Goal: Check status: Check status

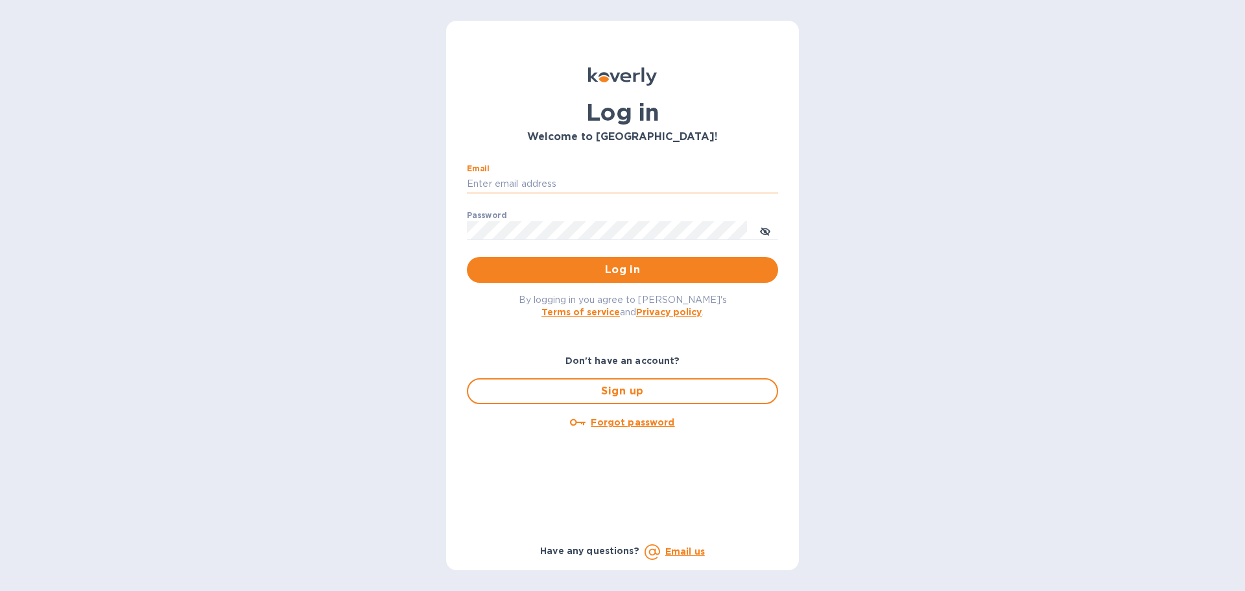
click at [518, 183] on input "Email" at bounding box center [622, 183] width 311 height 19
type input "hbrachrealestate@gmail.com"
click at [467, 257] on button "Log in" at bounding box center [622, 270] width 311 height 26
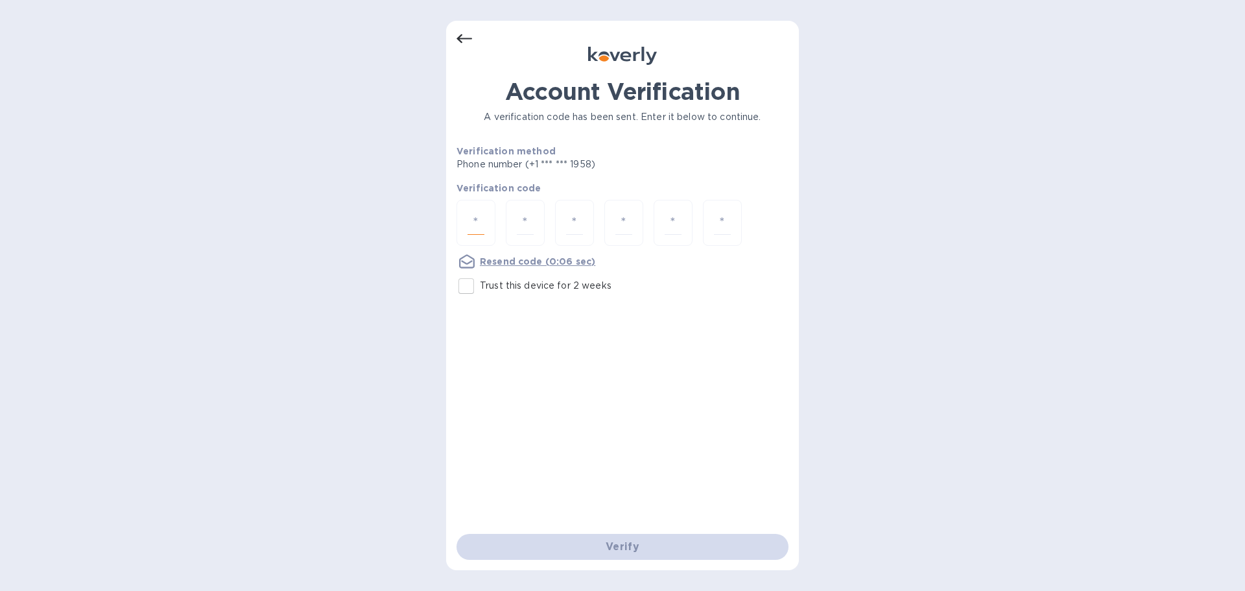
click at [481, 221] on input "number" at bounding box center [475, 223] width 17 height 24
type input "4"
type input "8"
type input "1"
type input "0"
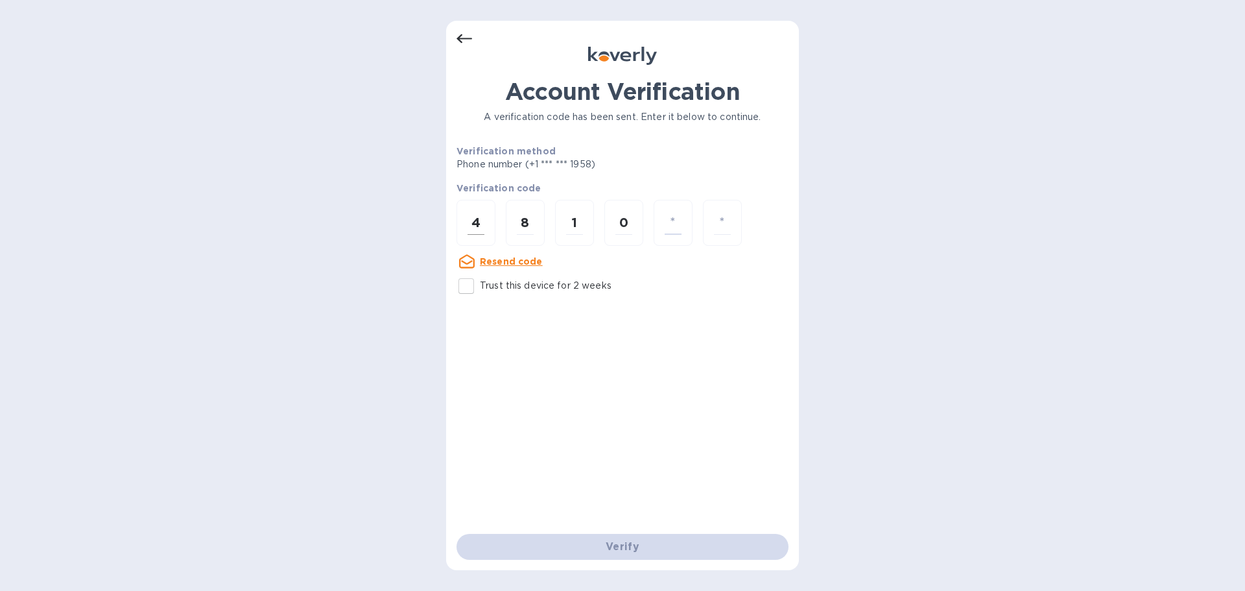
type input "8"
type input "0"
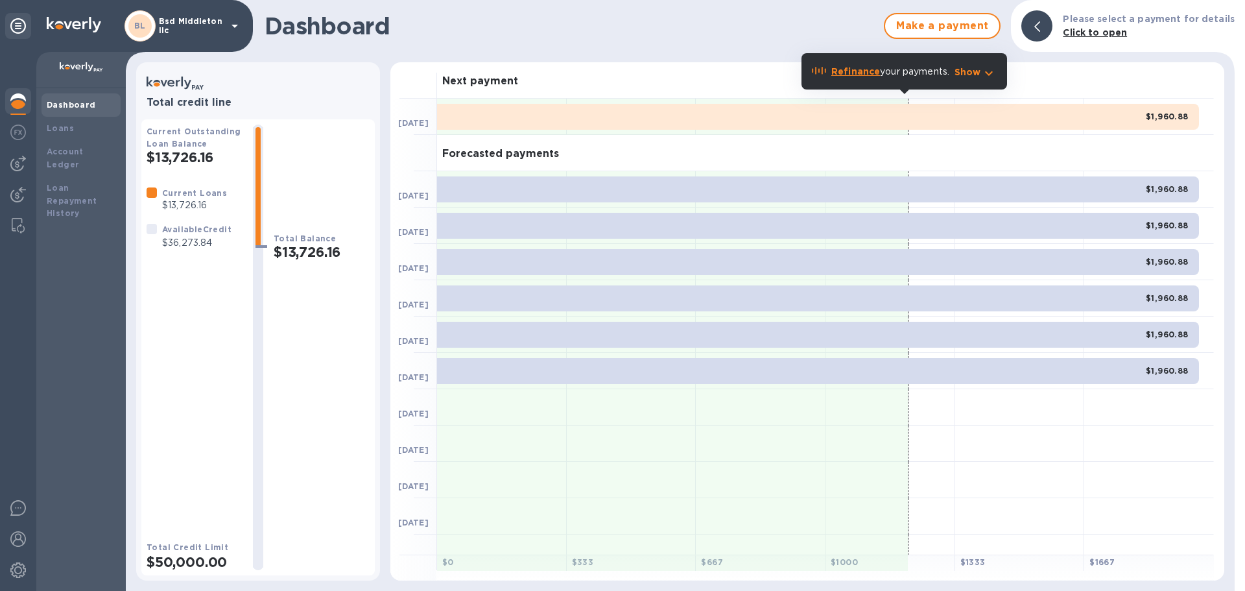
click at [166, 8] on div "BL Bsd Middleton llc" at bounding box center [126, 26] width 253 height 52
click at [178, 47] on div "BL Bsd Middleton llc" at bounding box center [126, 26] width 253 height 52
click at [178, 24] on p "Bsd Middleton llc" at bounding box center [191, 26] width 65 height 18
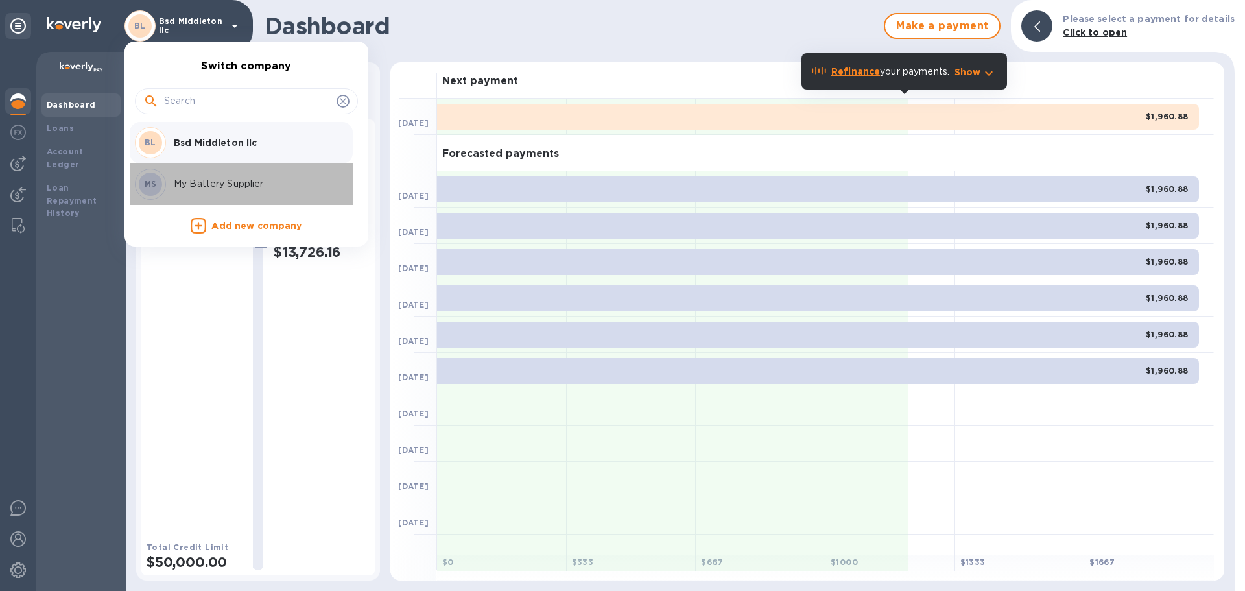
click at [208, 185] on p "My Battery Supplier" at bounding box center [255, 184] width 163 height 14
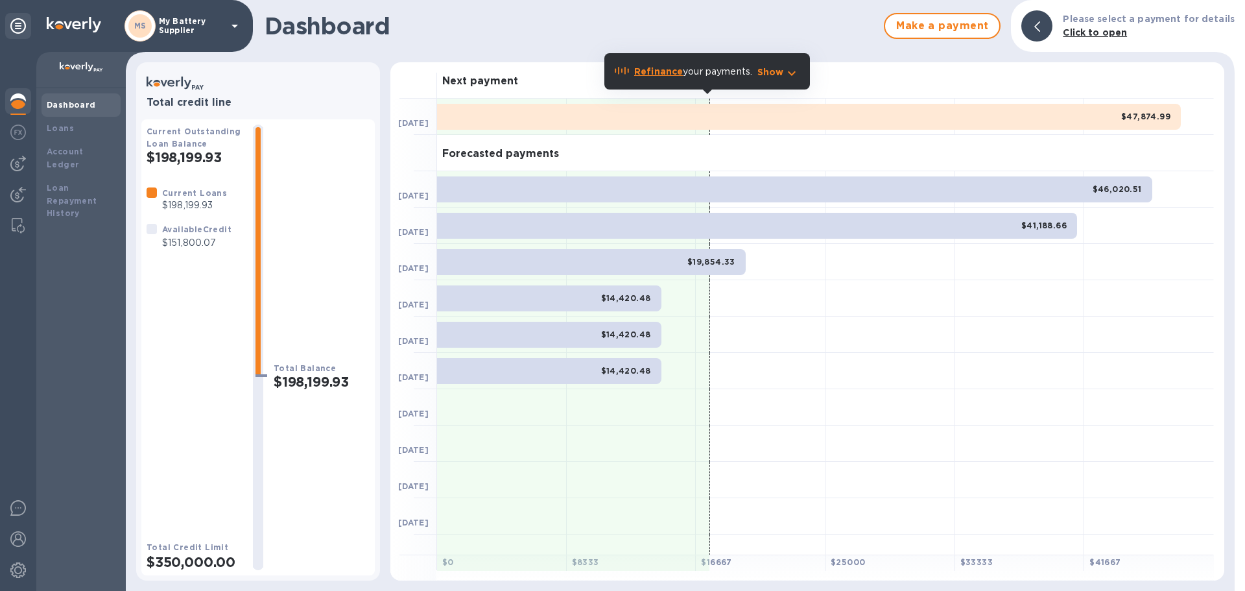
click at [200, 238] on p "$151,800.07" at bounding box center [196, 243] width 69 height 14
click at [170, 16] on div "MS My Battery Supplier" at bounding box center [183, 25] width 118 height 31
